Goal: Task Accomplishment & Management: Complete application form

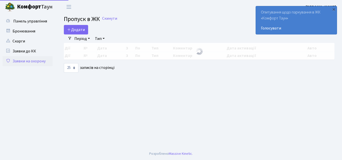
select select "25"
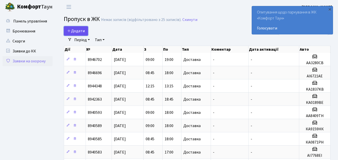
click at [80, 31] on span "Додати" at bounding box center [76, 31] width 18 height 6
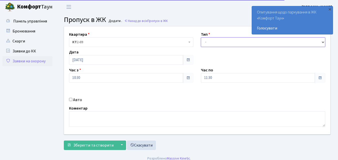
click at [225, 44] on select "- Доставка Таксі Гості Сервіс" at bounding box center [263, 43] width 124 height 10
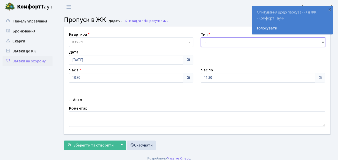
select select "1"
click at [201, 38] on select "- Доставка Таксі Гості Сервіс" at bounding box center [263, 43] width 124 height 10
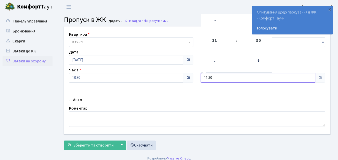
click at [230, 78] on input "11:30" at bounding box center [258, 78] width 114 height 10
click at [215, 20] on icon at bounding box center [215, 22] width 14 height 14
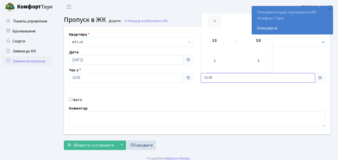
click at [215, 20] on icon at bounding box center [215, 22] width 14 height 14
type input "18:30"
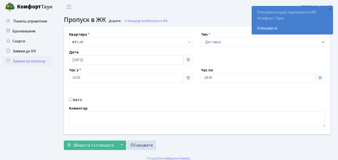
click at [71, 100] on input "Авто" at bounding box center [70, 99] width 3 height 3
checkbox input "true"
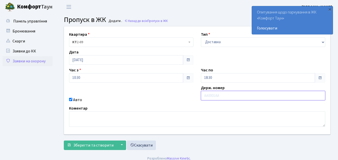
click at [211, 94] on input "text" at bounding box center [263, 96] width 124 height 10
type input "КА0189ВЕ"
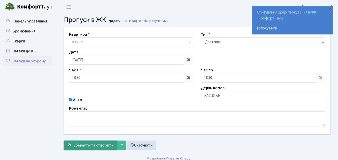
click at [93, 147] on span "Зберегти та створити" at bounding box center [93, 146] width 40 height 6
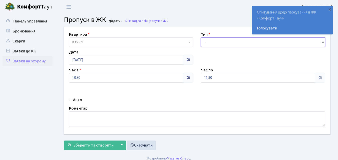
click at [206, 44] on select "- Доставка Таксі Гості Сервіс" at bounding box center [263, 43] width 124 height 10
select select "1"
click at [201, 38] on select "- Доставка Таксі Гості Сервіс" at bounding box center [263, 43] width 124 height 10
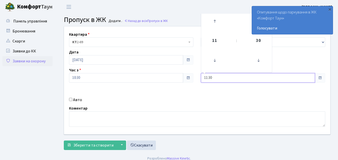
click at [227, 77] on input "11:30" at bounding box center [258, 78] width 114 height 10
click at [215, 21] on icon at bounding box center [215, 22] width 14 height 14
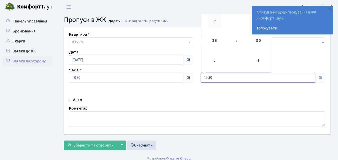
click at [215, 21] on icon at bounding box center [215, 22] width 14 height 14
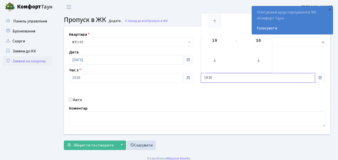
type input "20:30"
click at [71, 100] on input "Авто" at bounding box center [70, 99] width 3 height 3
checkbox input "true"
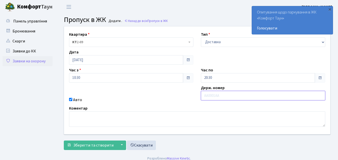
click at [205, 97] on input "text" at bounding box center [263, 96] width 124 height 10
type input "КА2447ЕВ"
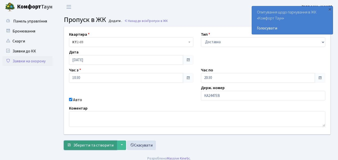
click at [84, 148] on span "Зберегти та створити" at bounding box center [93, 146] width 40 height 6
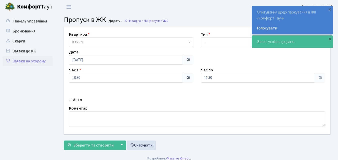
click at [15, 60] on link "Заявки на охорону" at bounding box center [28, 61] width 50 height 10
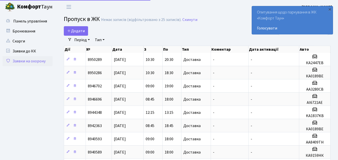
select select "25"
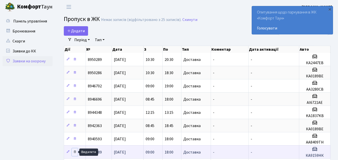
click at [75, 153] on icon at bounding box center [75, 152] width 4 height 4
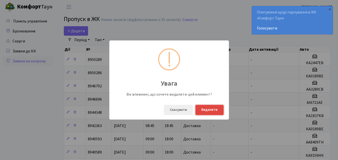
click at [210, 112] on button "Видалити" at bounding box center [209, 110] width 28 height 10
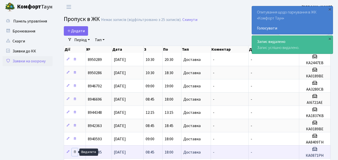
click at [76, 152] on icon at bounding box center [75, 152] width 4 height 4
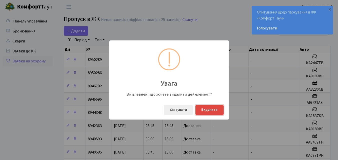
click at [204, 112] on button "Видалити" at bounding box center [209, 110] width 28 height 10
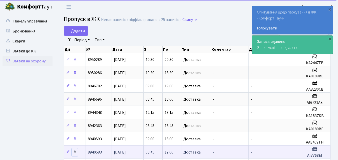
click at [74, 153] on icon at bounding box center [75, 152] width 4 height 4
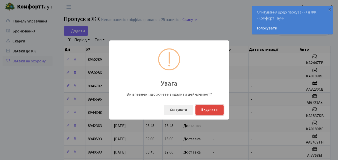
click at [210, 107] on button "Видалити" at bounding box center [209, 110] width 28 height 10
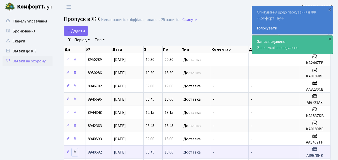
click at [76, 153] on icon at bounding box center [75, 152] width 4 height 4
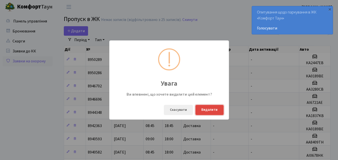
click at [212, 110] on button "Видалити" at bounding box center [209, 110] width 28 height 10
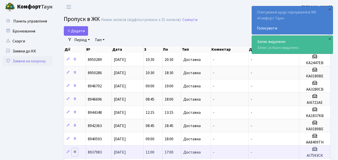
click at [77, 151] on icon at bounding box center [75, 152] width 4 height 4
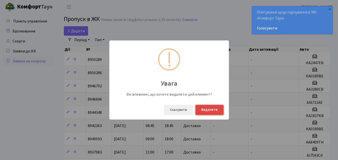
click at [202, 111] on button "Видалити" at bounding box center [209, 110] width 28 height 10
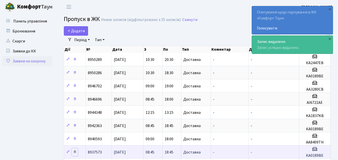
click at [76, 154] on link at bounding box center [75, 153] width 6 height 8
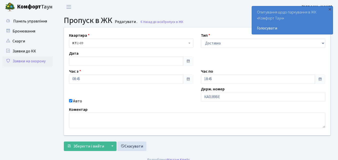
click at [16, 62] on link "Заявки на охорону" at bounding box center [28, 61] width 50 height 10
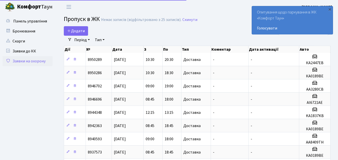
select select "25"
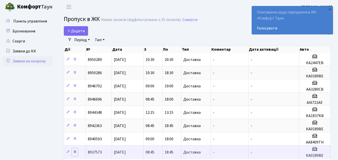
click at [74, 153] on icon at bounding box center [75, 152] width 4 height 4
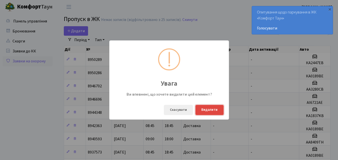
click at [203, 107] on button "Видалити" at bounding box center [209, 110] width 28 height 10
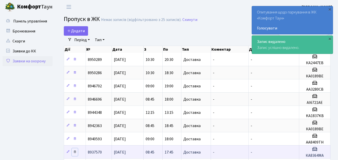
click at [75, 152] on icon at bounding box center [75, 152] width 4 height 4
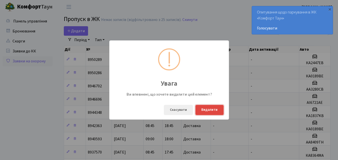
click at [213, 111] on button "Видалити" at bounding box center [209, 110] width 28 height 10
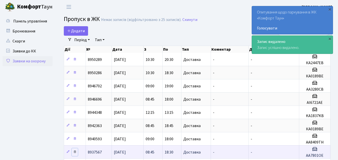
click at [75, 153] on icon at bounding box center [75, 152] width 4 height 4
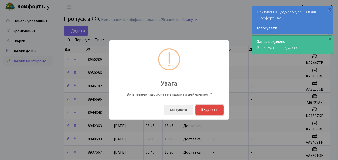
click at [203, 106] on button "Видалити" at bounding box center [209, 110] width 28 height 10
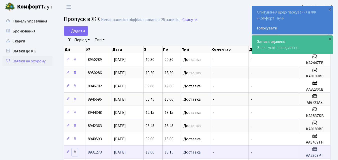
click at [76, 153] on icon at bounding box center [75, 152] width 4 height 4
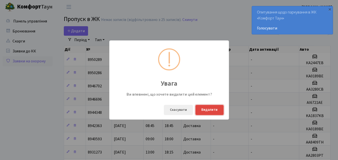
click at [213, 112] on button "Видалити" at bounding box center [209, 110] width 28 height 10
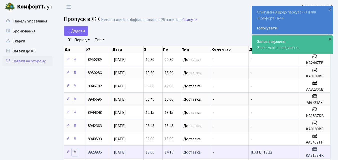
click at [74, 151] on icon at bounding box center [75, 152] width 4 height 4
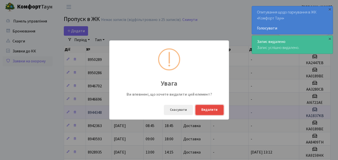
click at [206, 109] on button "Видалити" at bounding box center [209, 110] width 28 height 10
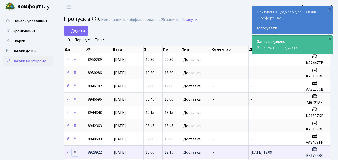
click at [75, 153] on icon at bounding box center [75, 152] width 4 height 4
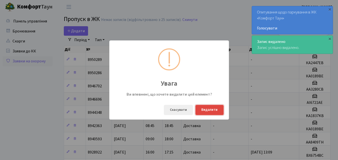
click at [208, 110] on button "Видалити" at bounding box center [209, 110] width 28 height 10
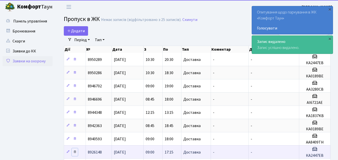
click at [74, 152] on icon at bounding box center [75, 152] width 4 height 4
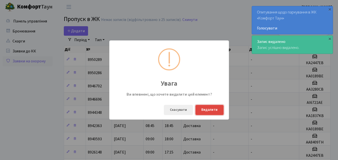
click at [213, 110] on button "Видалити" at bounding box center [209, 110] width 28 height 10
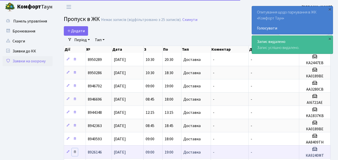
click at [74, 153] on icon at bounding box center [75, 152] width 4 height 4
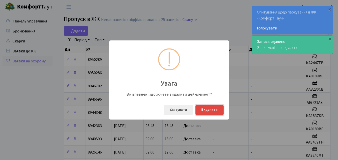
click at [216, 112] on button "Видалити" at bounding box center [209, 110] width 28 height 10
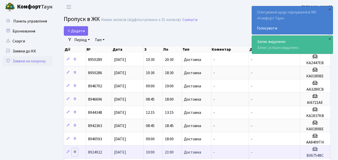
click at [73, 152] on icon at bounding box center [75, 152] width 4 height 4
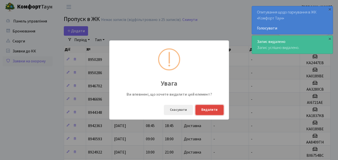
click at [214, 110] on button "Видалити" at bounding box center [209, 110] width 28 height 10
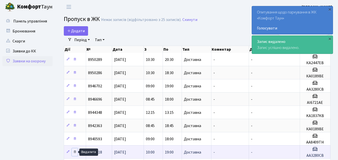
click at [75, 151] on icon at bounding box center [75, 152] width 4 height 4
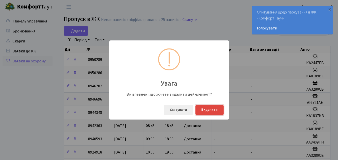
click at [211, 110] on button "Видалити" at bounding box center [209, 110] width 28 height 10
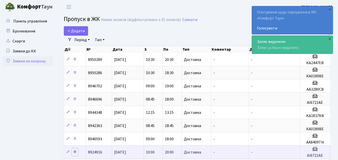
click at [74, 152] on icon at bounding box center [75, 152] width 4 height 4
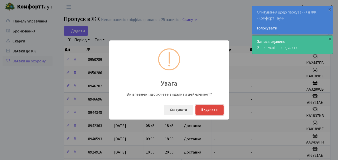
click at [204, 113] on button "Видалити" at bounding box center [209, 110] width 28 height 10
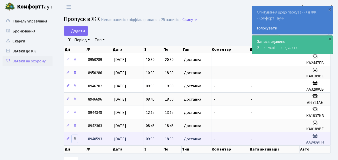
click at [74, 139] on icon at bounding box center [75, 139] width 4 height 4
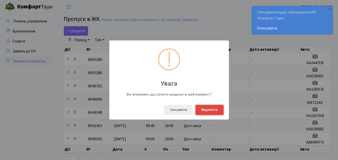
click at [206, 112] on button "Видалити" at bounding box center [209, 110] width 28 height 10
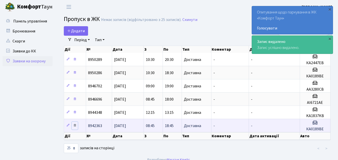
click at [74, 126] on icon at bounding box center [75, 126] width 4 height 4
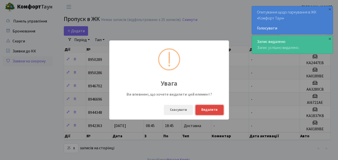
click at [212, 111] on button "Видалити" at bounding box center [209, 110] width 28 height 10
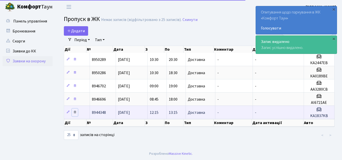
click at [76, 112] on icon at bounding box center [75, 113] width 4 height 4
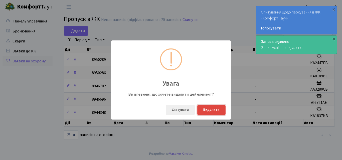
click at [210, 109] on button "Видалити" at bounding box center [211, 110] width 28 height 10
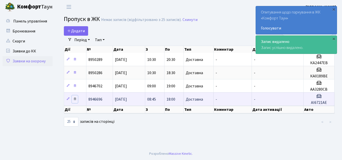
click at [75, 99] on icon at bounding box center [75, 99] width 4 height 4
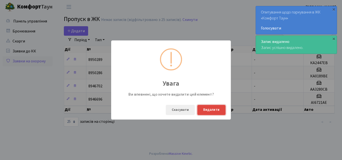
click at [209, 111] on button "Видалити" at bounding box center [211, 110] width 28 height 10
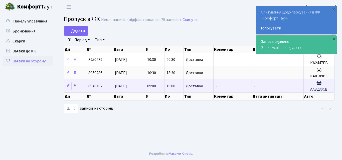
click at [76, 87] on icon at bounding box center [75, 86] width 4 height 4
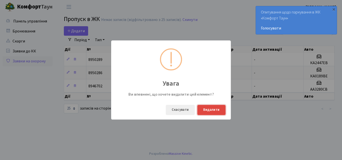
click at [215, 109] on button "Видалити" at bounding box center [211, 110] width 28 height 10
